Goal: Navigation & Orientation: Find specific page/section

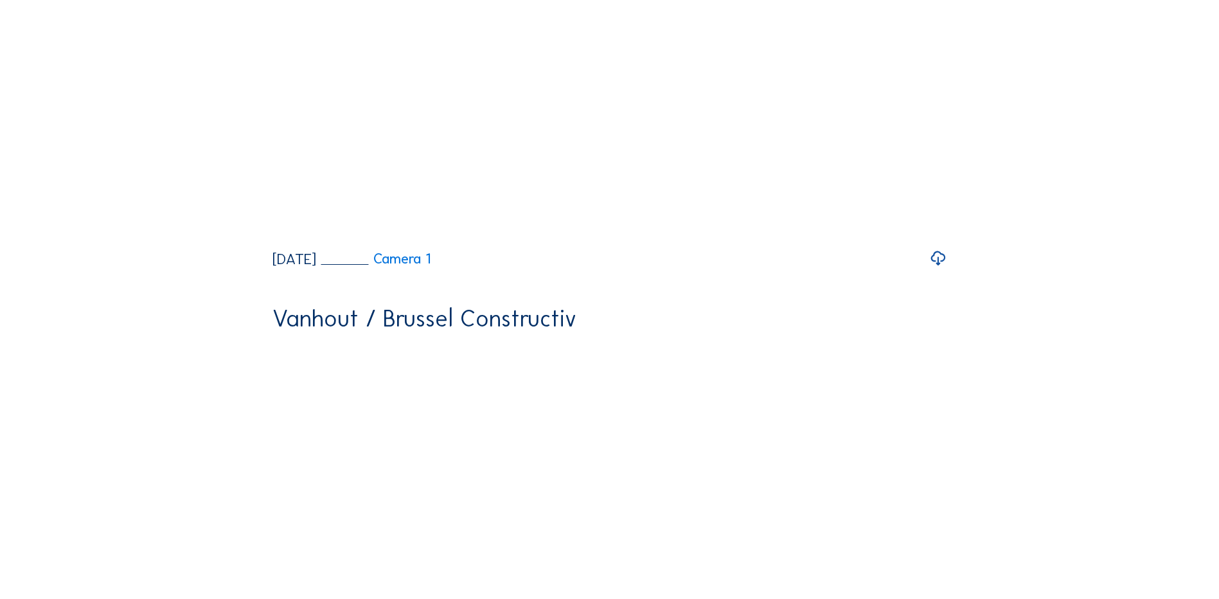
scroll to position [129, 0]
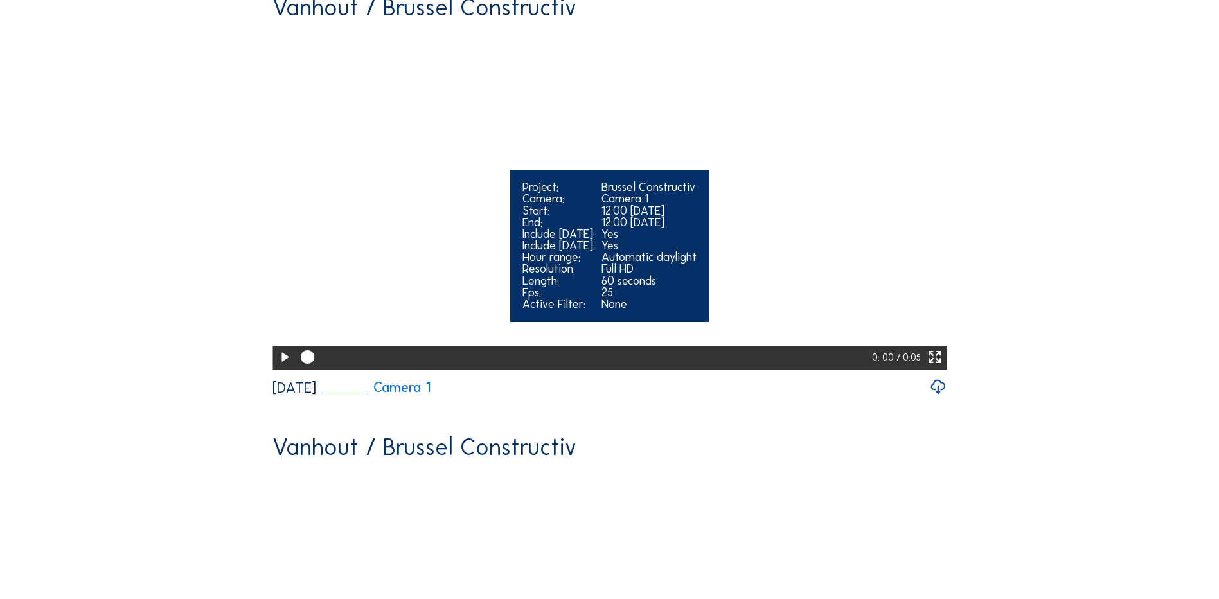
click at [282, 368] on icon at bounding box center [284, 358] width 16 height 20
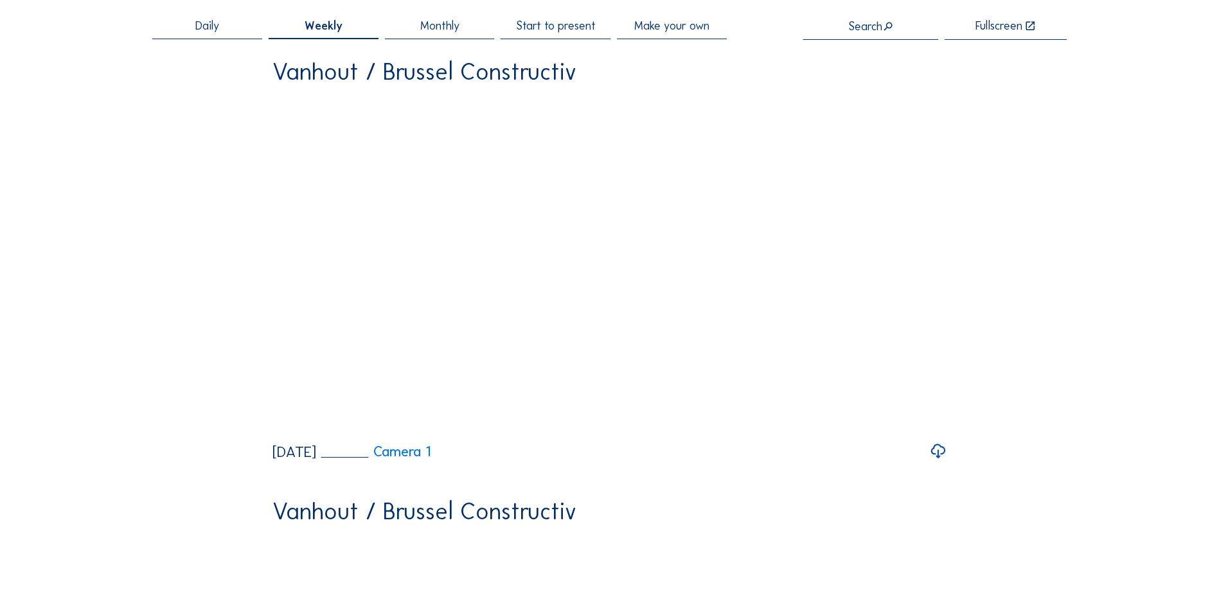
scroll to position [0, 0]
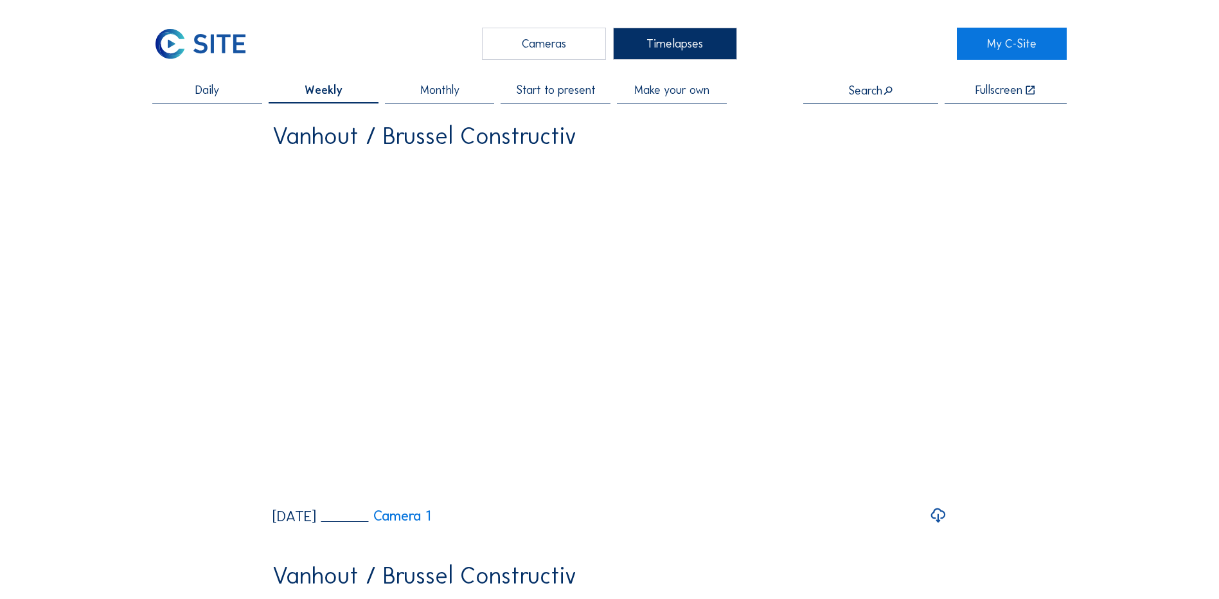
click at [560, 49] on div "Cameras" at bounding box center [544, 44] width 124 height 32
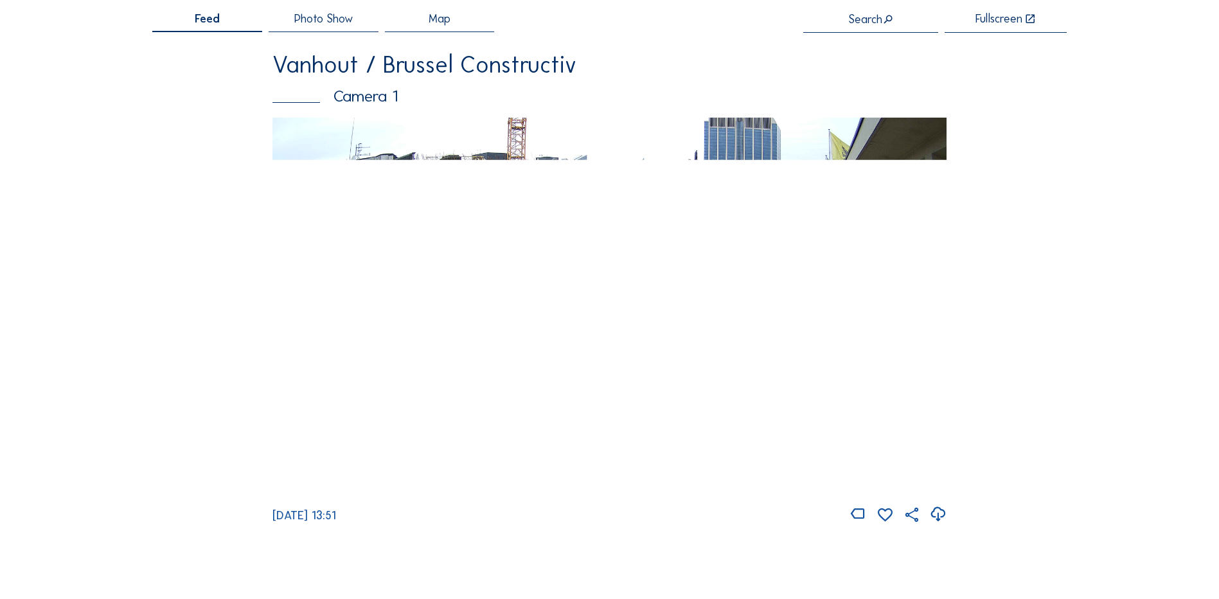
scroll to position [64, 0]
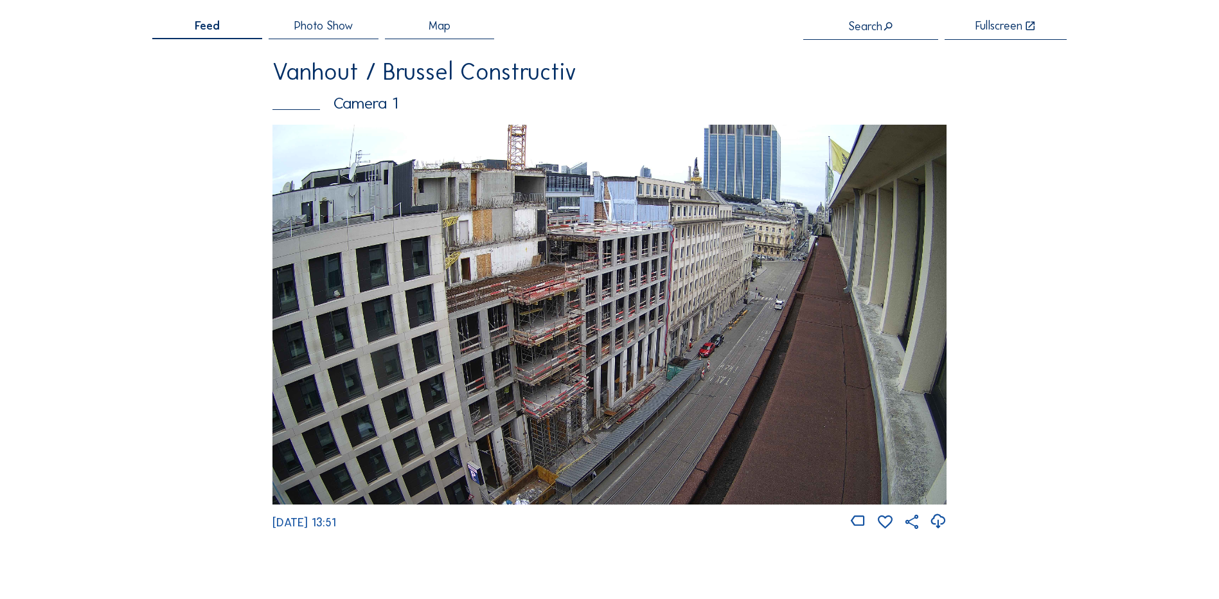
click at [710, 257] on img at bounding box center [610, 314] width 674 height 379
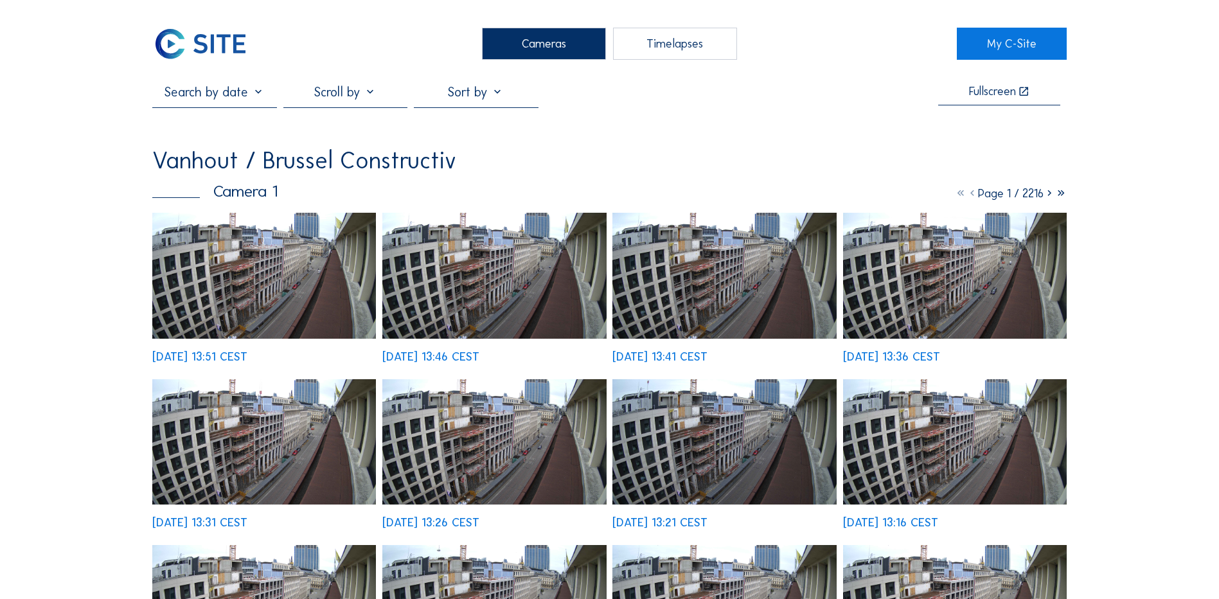
click at [544, 49] on div "Cameras" at bounding box center [544, 44] width 124 height 32
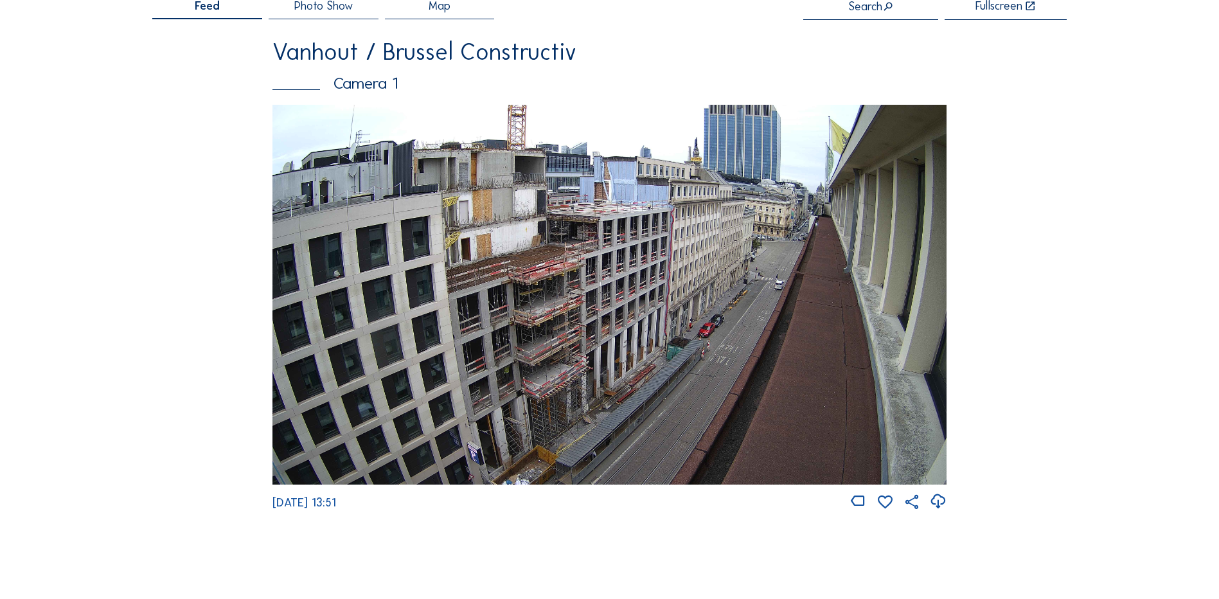
scroll to position [64, 0]
